Goal: Transaction & Acquisition: Purchase product/service

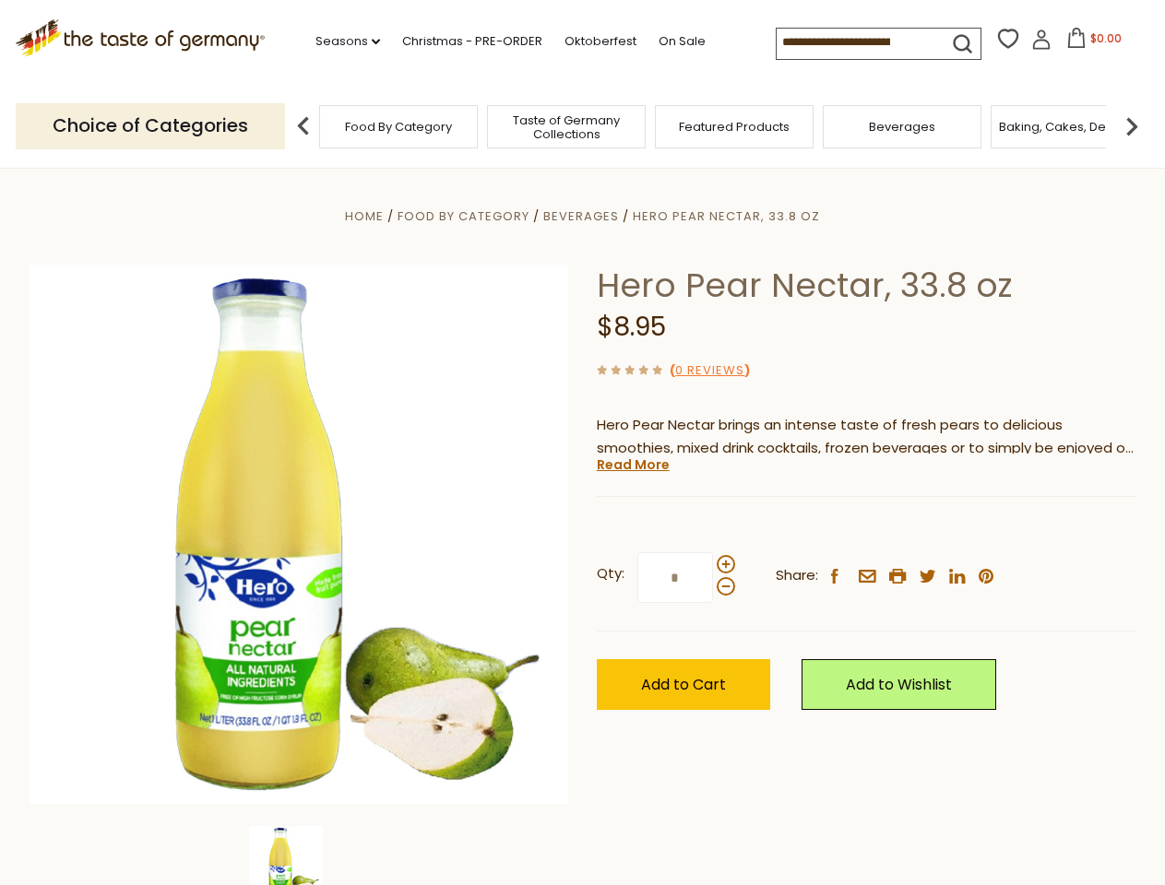
click at [582, 443] on div "Home Food By Category [GEOGRAPHIC_DATA] Hero Pear Nectar, 33.8 oz Hero Pear Nec…" at bounding box center [583, 560] width 1134 height 710
click at [340, 41] on link "Seasons dropdown_arrow" at bounding box center [347, 41] width 65 height 20
click at [856, 42] on input at bounding box center [854, 42] width 156 height 26
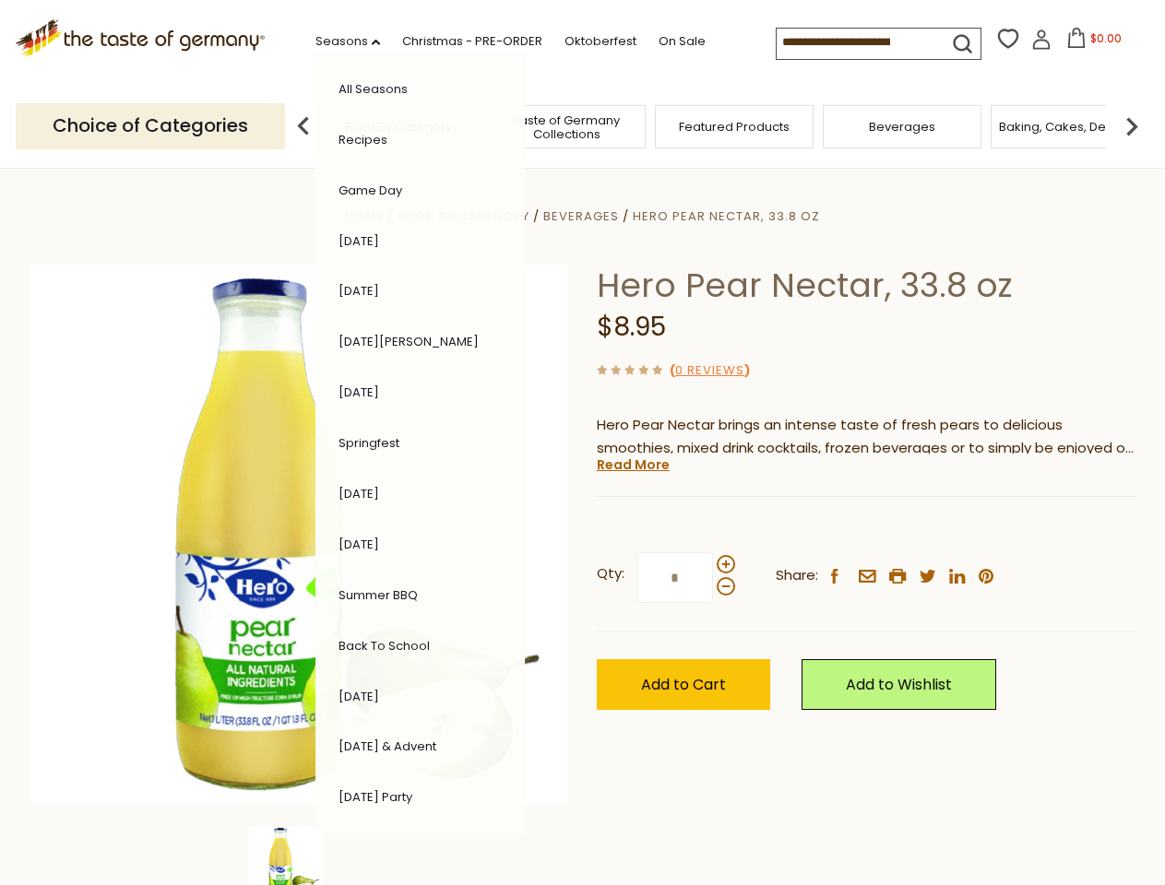
click at [1090, 43] on span "$0.00" at bounding box center [1105, 38] width 31 height 16
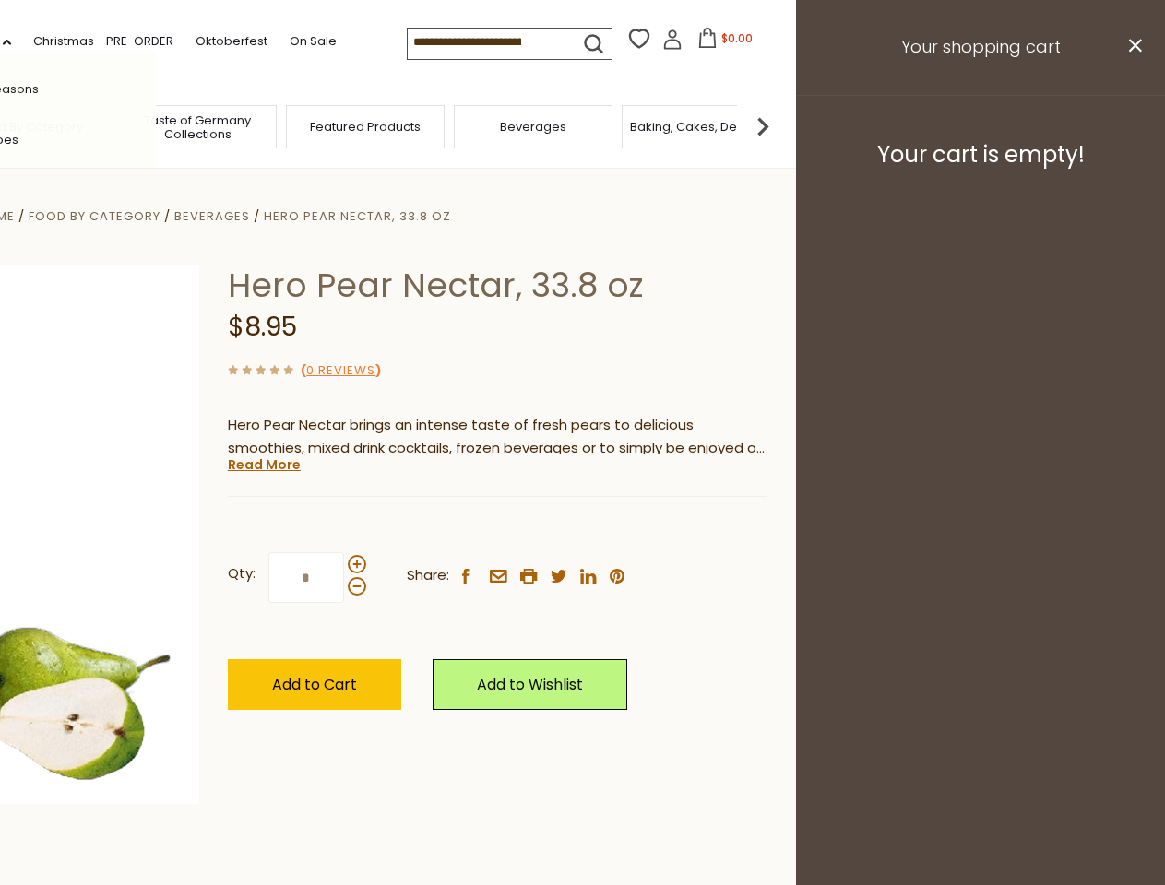
click at [156, 125] on div "All Seasons Recipes Game Day [DATE] [DATE] [DATE][PERSON_NAME] [DATE] Springfes…" at bounding box center [51, 443] width 209 height 782
click at [1131, 125] on footer "Your cart is empty!" at bounding box center [980, 154] width 369 height 119
click at [582, 526] on div "Qty: * Share: facebook email printer twitter linkedin pinterest" at bounding box center [497, 578] width 539 height 107
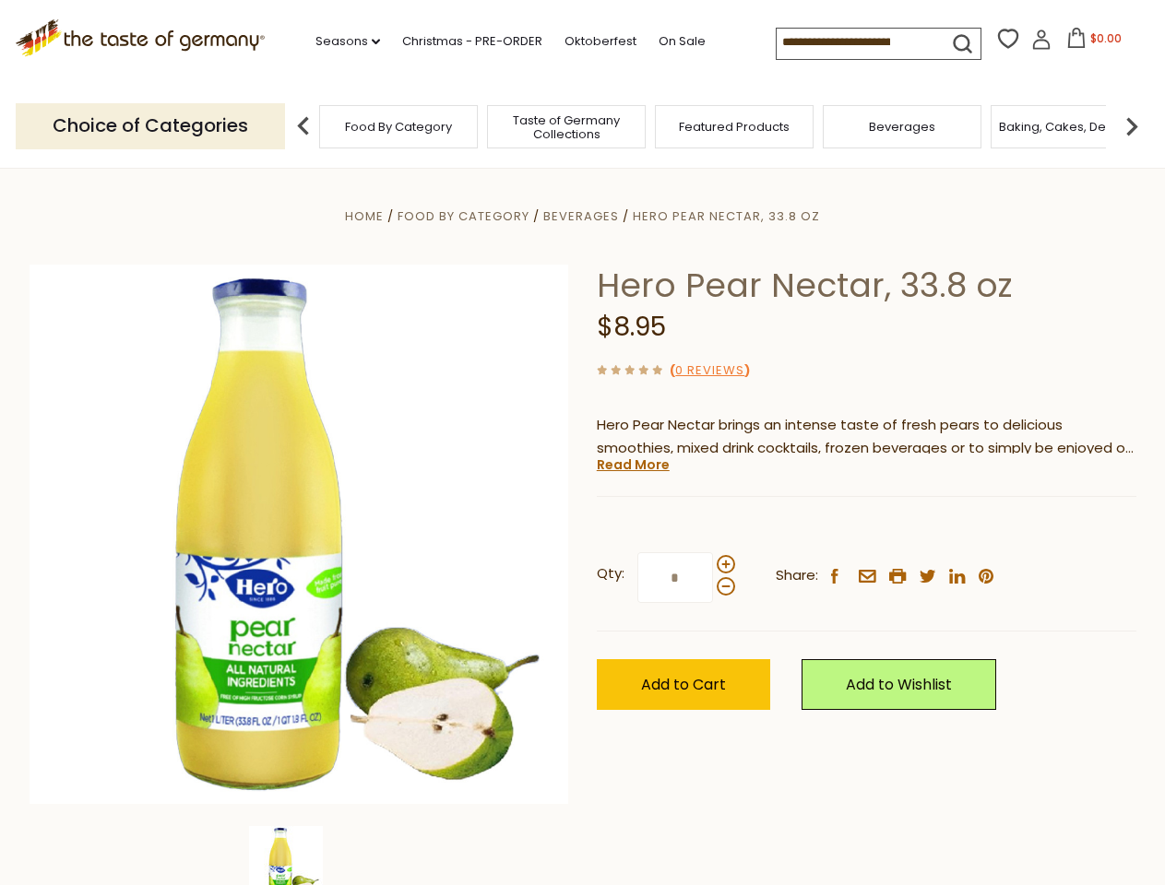
click at [299, 856] on div "Home Food By Category [GEOGRAPHIC_DATA] Hero Pear Nectar, 33.8 oz Hero Pear Nec…" at bounding box center [583, 560] width 1134 height 710
click at [299, 856] on img at bounding box center [286, 863] width 74 height 74
click at [632, 465] on link "Read More" at bounding box center [633, 464] width 73 height 18
